Goal: Navigation & Orientation: Find specific page/section

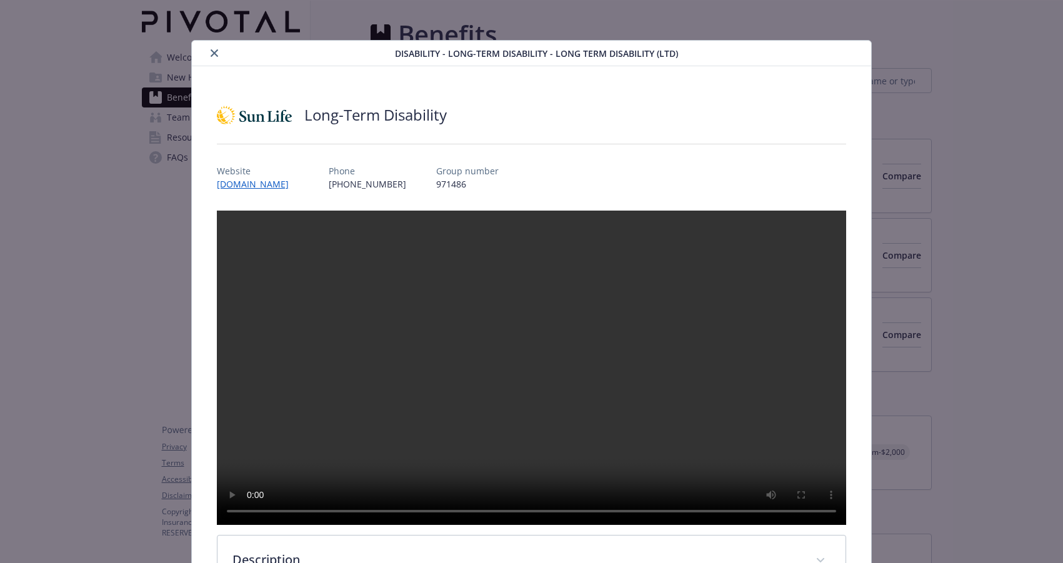
scroll to position [37, 0]
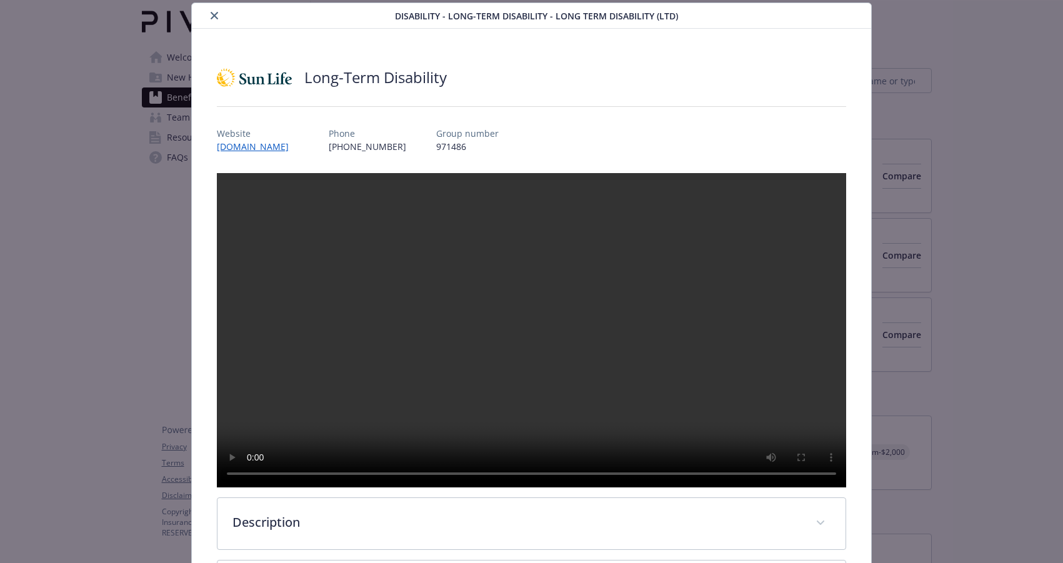
click at [211, 21] on button "close" at bounding box center [214, 15] width 15 height 15
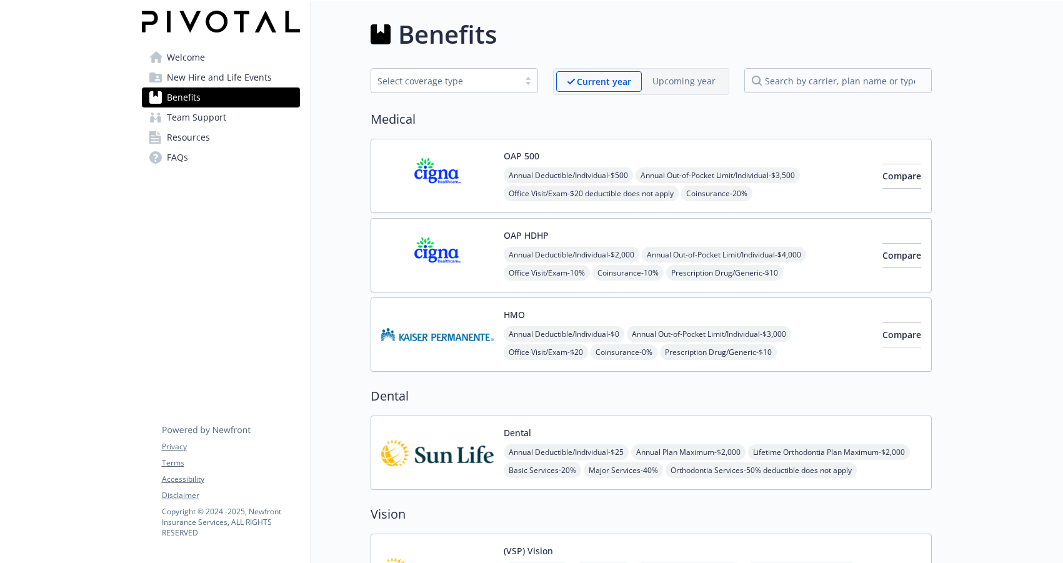
click at [185, 59] on span "Welcome" at bounding box center [186, 57] width 38 height 20
